Goal: Task Accomplishment & Management: Use online tool/utility

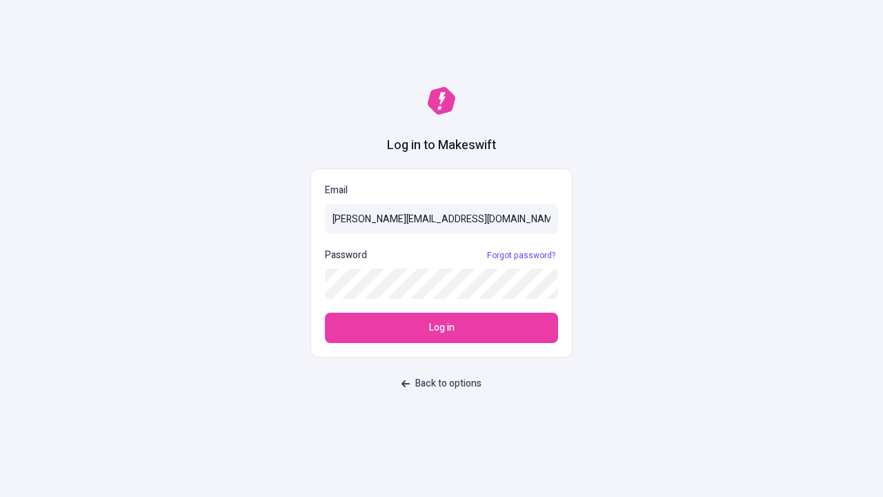
type input "sasha+test-ui@makeswift.com"
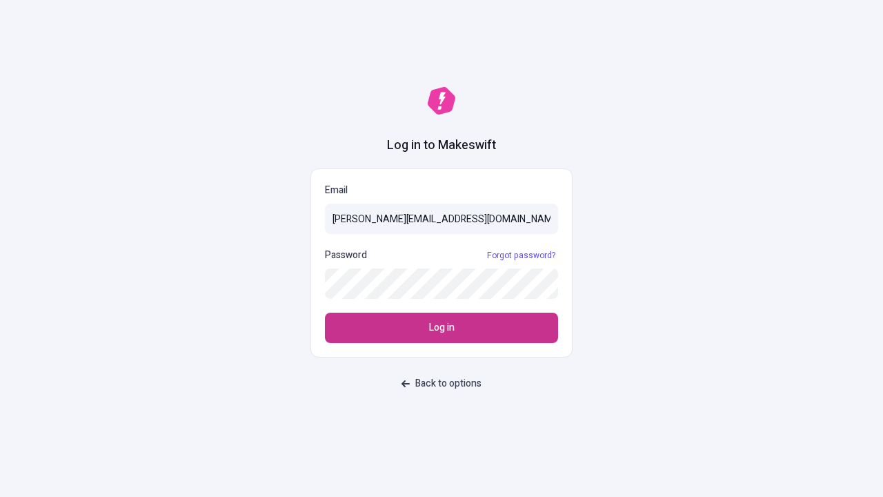
click at [441, 328] on span "Log in" at bounding box center [442, 327] width 26 height 15
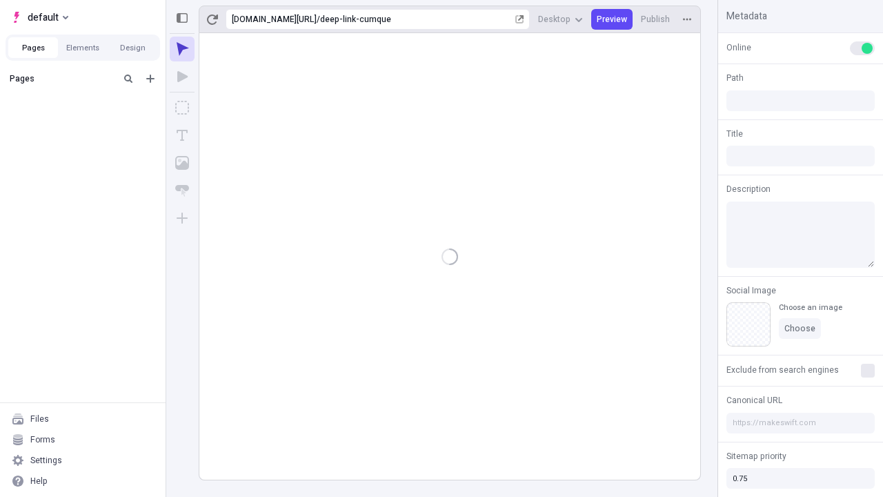
type input "/deep-link-cumque"
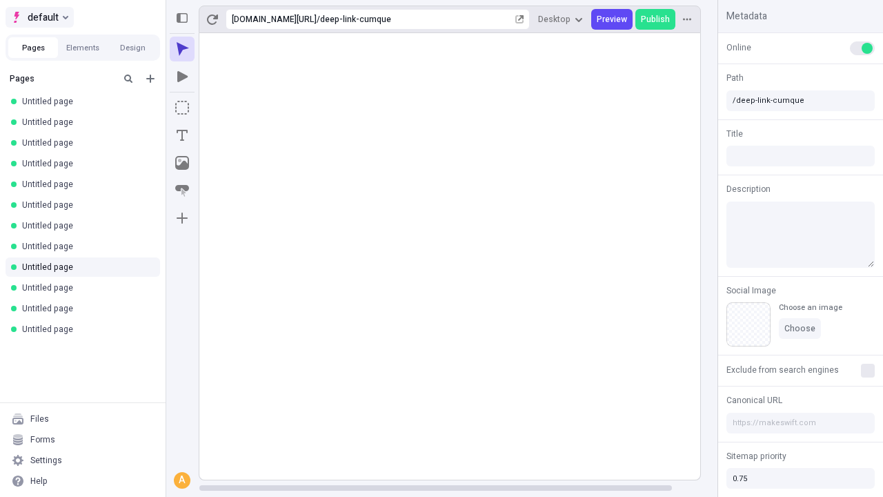
click at [39, 17] on span "default" at bounding box center [43, 17] width 31 height 17
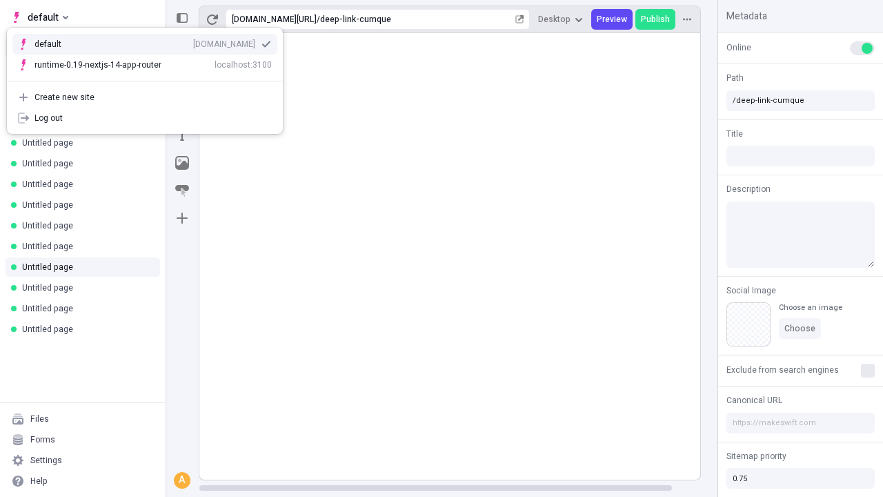
click at [193, 41] on div "[DOMAIN_NAME]" at bounding box center [224, 44] width 62 height 11
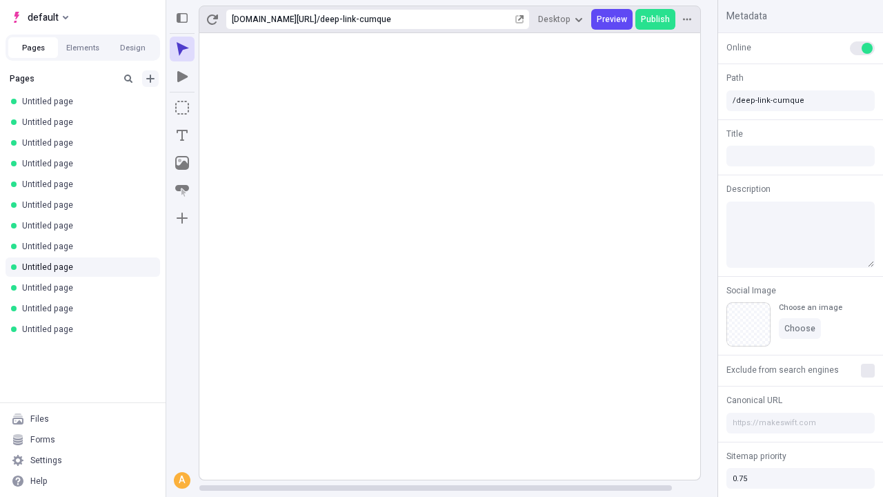
click at [150, 79] on icon "Add new" at bounding box center [150, 78] width 8 height 8
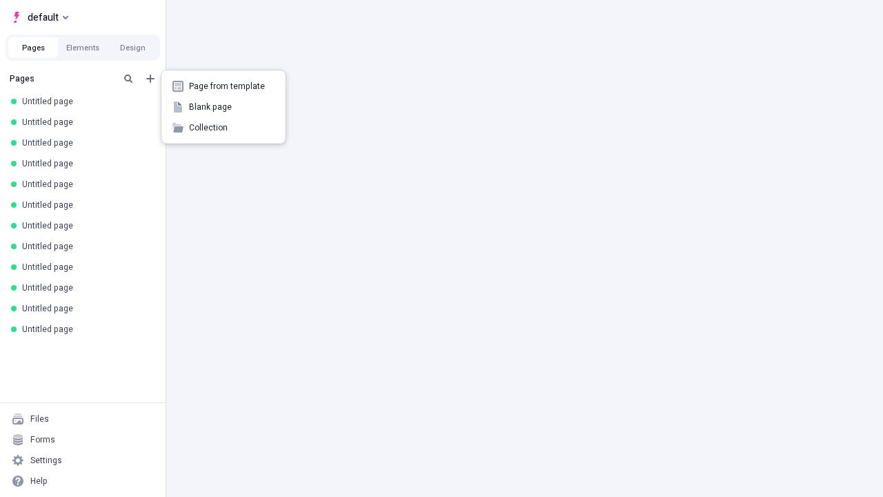
click at [223, 107] on span "Blank page" at bounding box center [232, 106] width 86 height 11
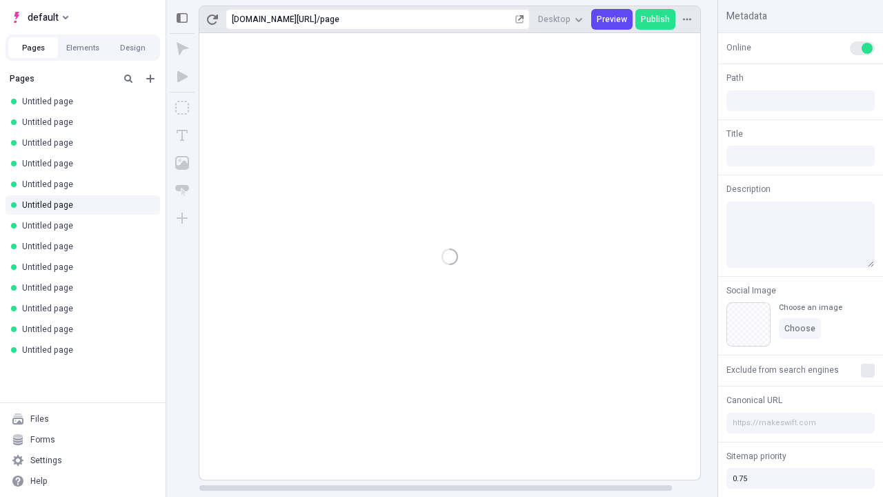
type input "/page"
